Goal: Check status: Check status

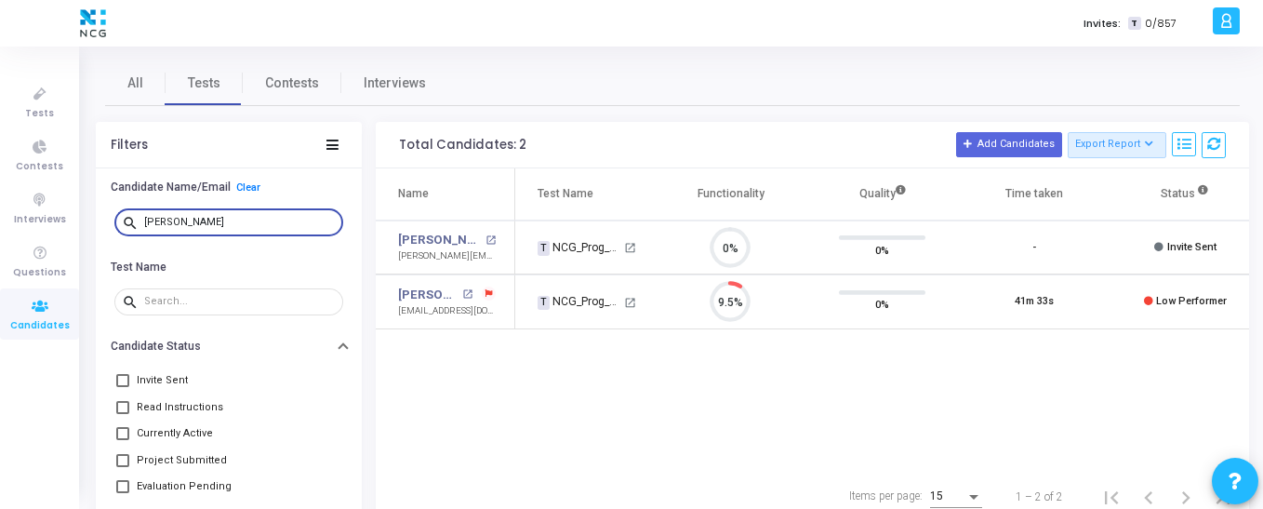
scroll to position [39, 47]
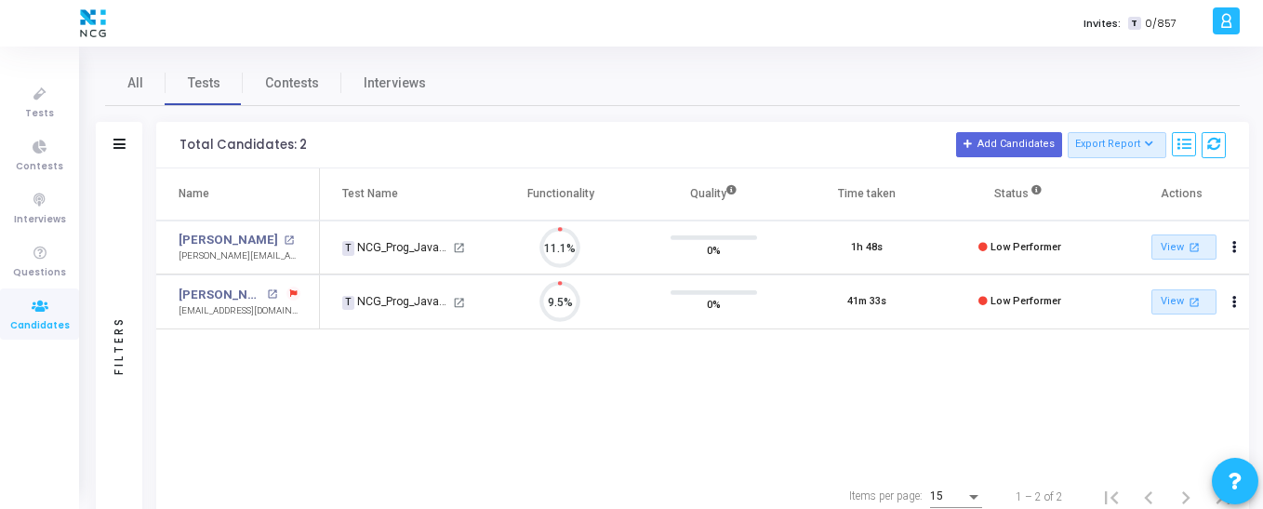
scroll to position [39, 47]
click at [254, 236] on link "[PERSON_NAME]" at bounding box center [228, 240] width 99 height 19
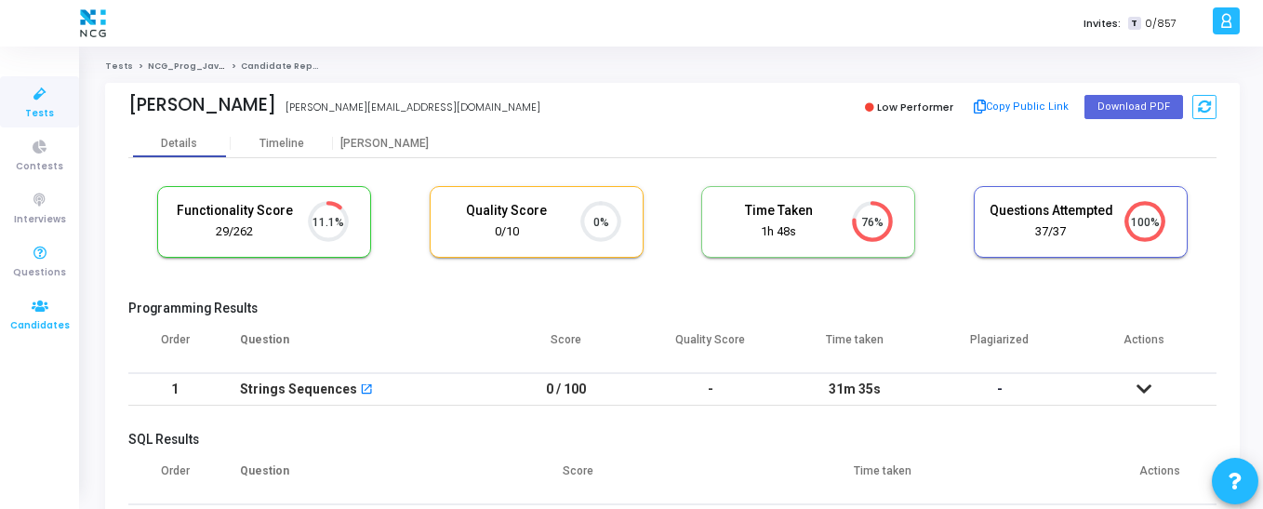
click at [52, 328] on span "Candidates" at bounding box center [40, 326] width 60 height 16
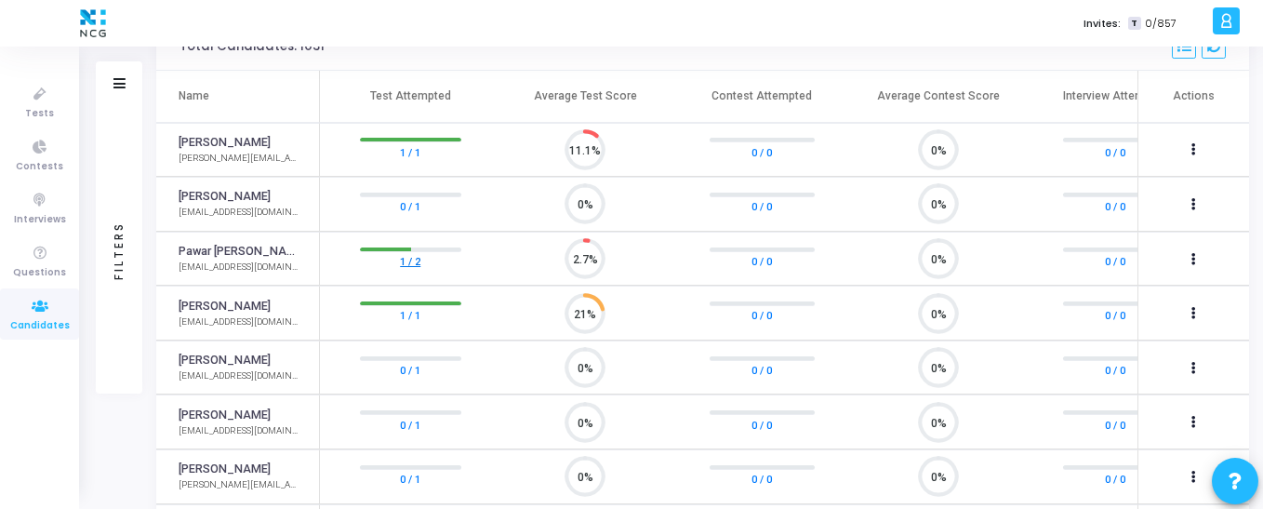
click at [416, 257] on link "1 / 2" at bounding box center [410, 261] width 20 height 19
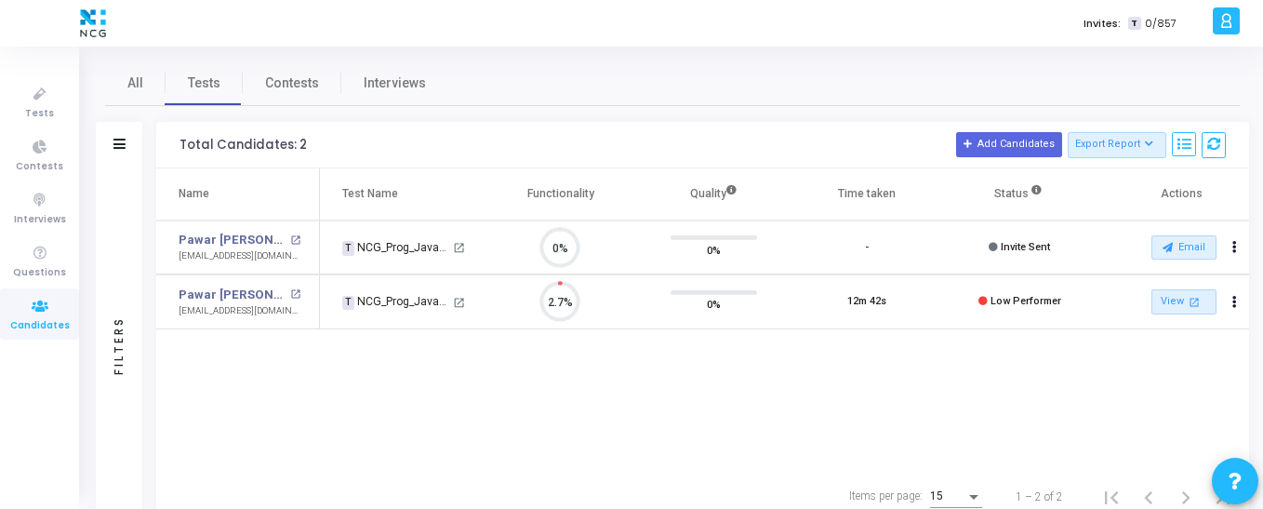
scroll to position [39, 47]
